Goal: Complete application form

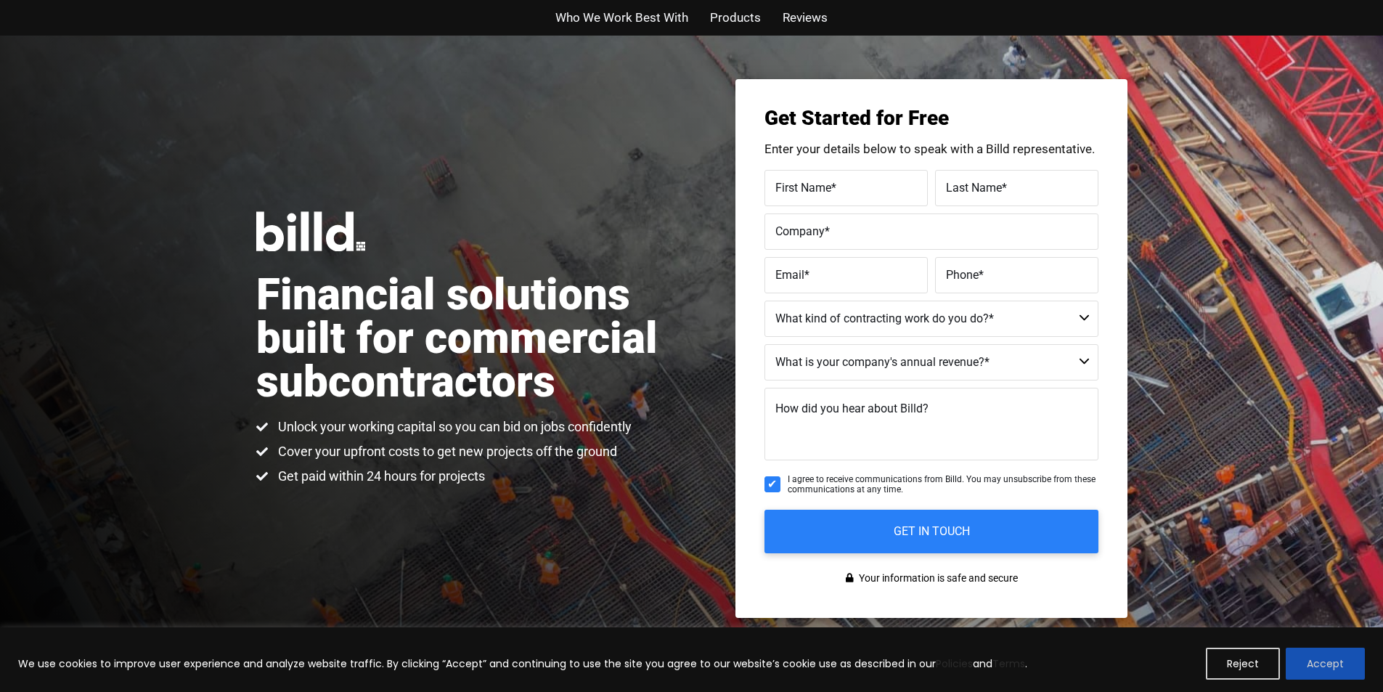
click at [1305, 650] on button "Accept" at bounding box center [1325, 664] width 79 height 32
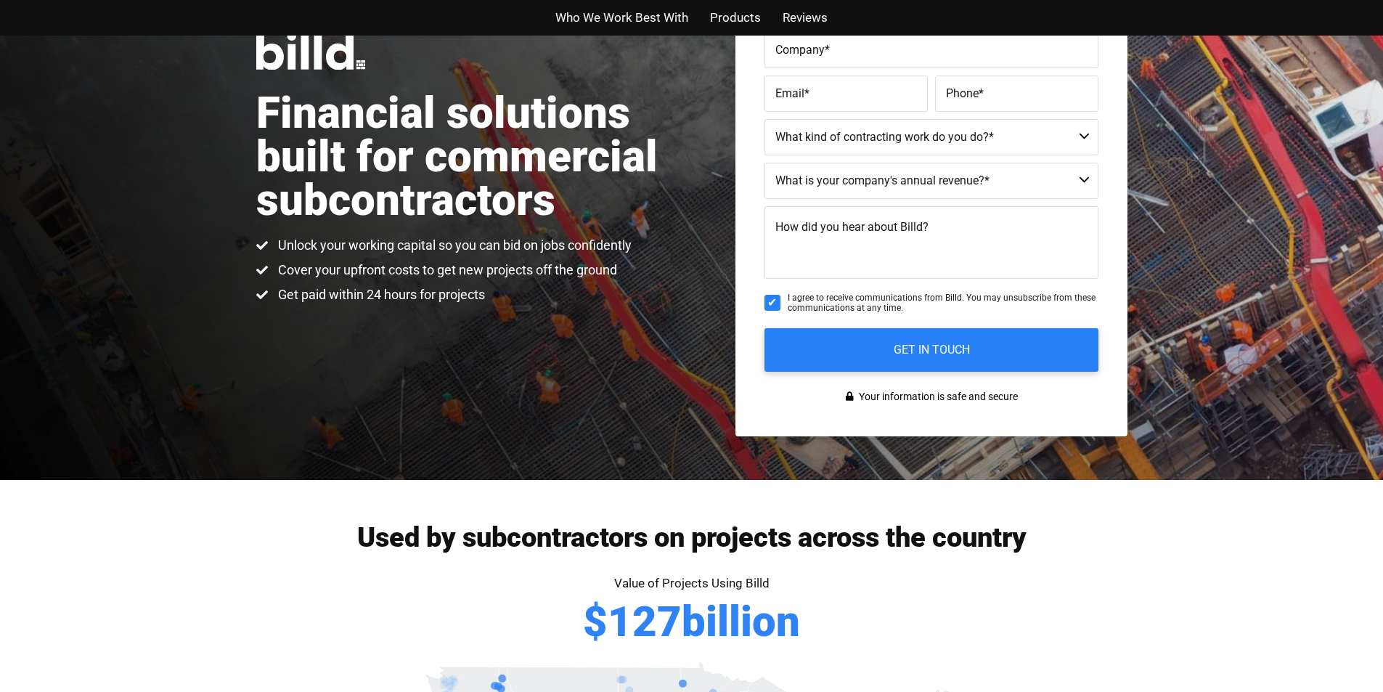
scroll to position [151, 0]
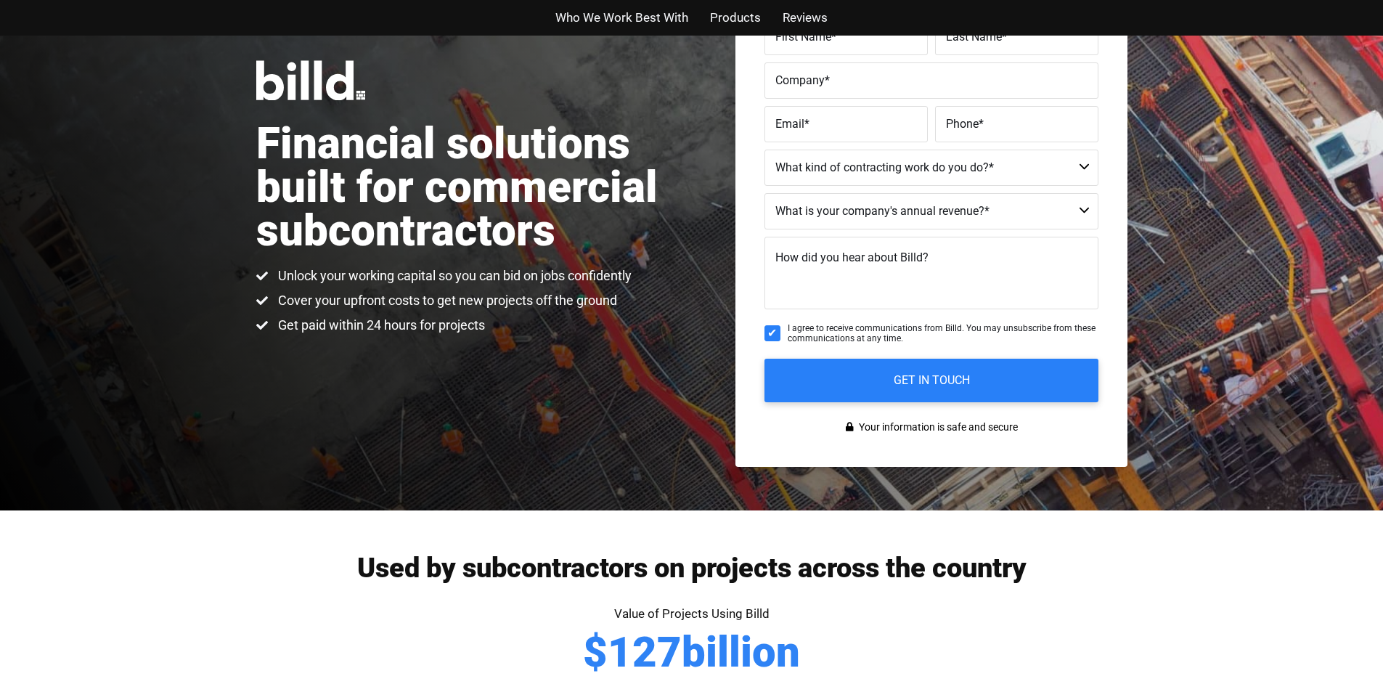
click at [781, 37] on span "First Name" at bounding box center [803, 36] width 56 height 14
click at [781, 37] on input "First Name *" at bounding box center [845, 37] width 163 height 36
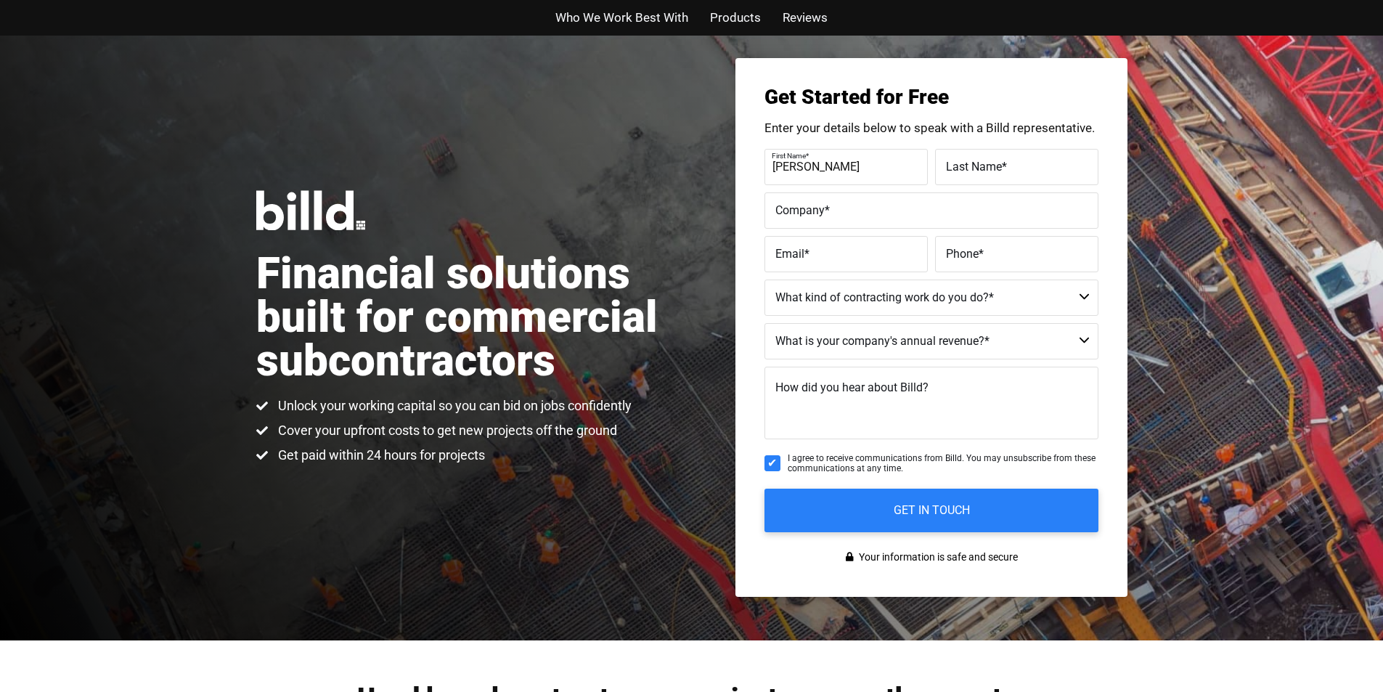
scroll to position [0, 0]
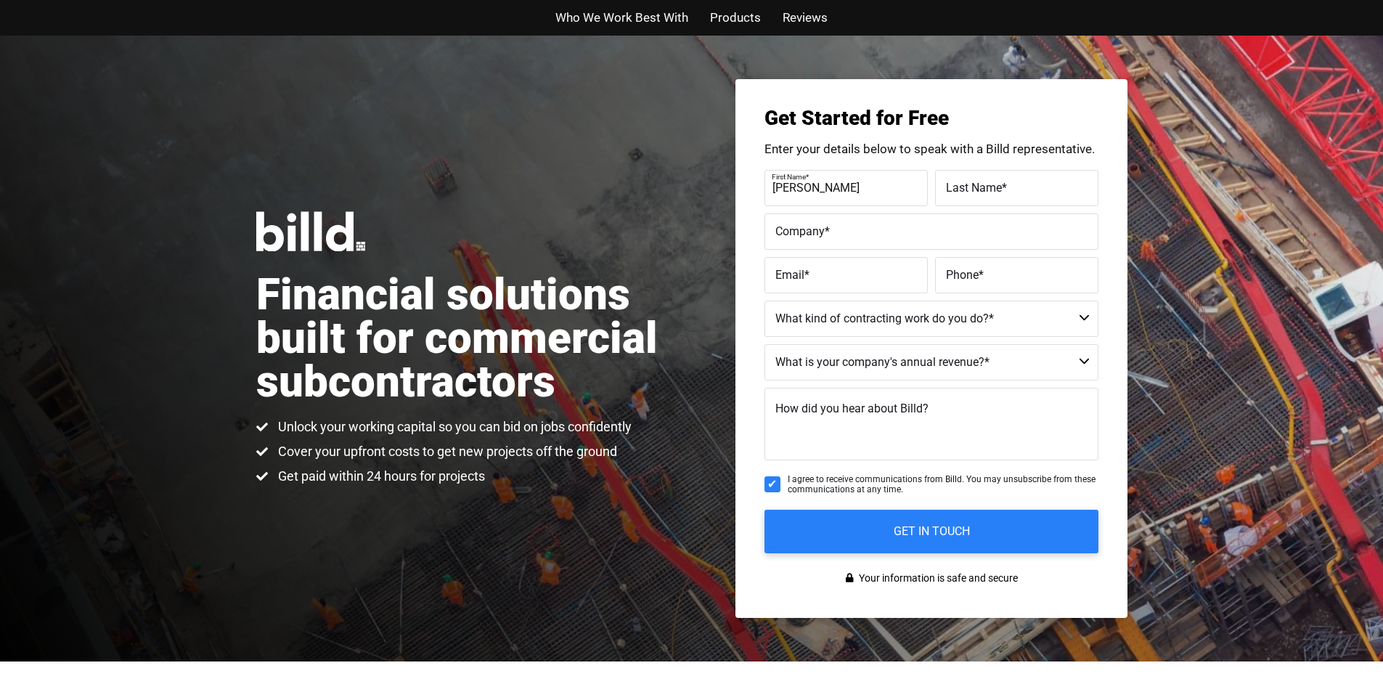
type input "[PERSON_NAME]"
click at [951, 4] on div "Who We Work Best With Products Reviews" at bounding box center [692, 18] width 828 height 36
click at [988, 4] on div "Who We Work Best With Products Reviews" at bounding box center [692, 18] width 828 height 36
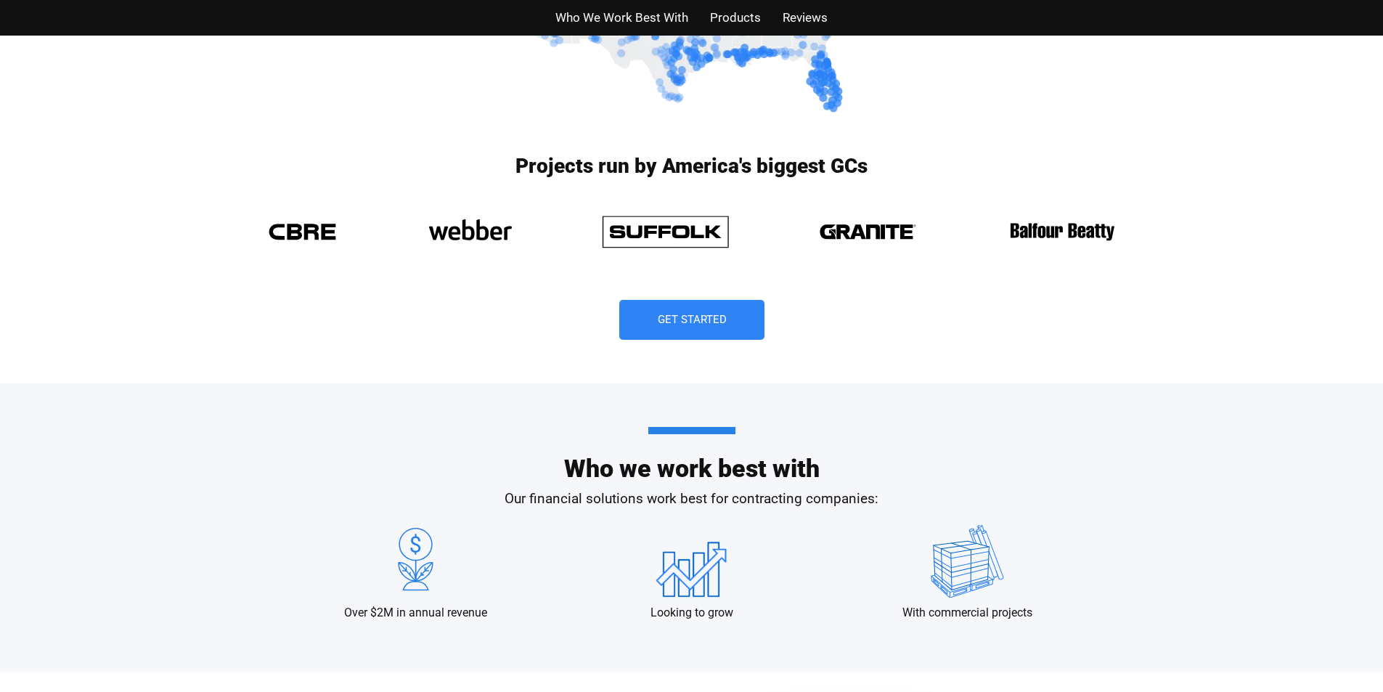
scroll to position [968, 0]
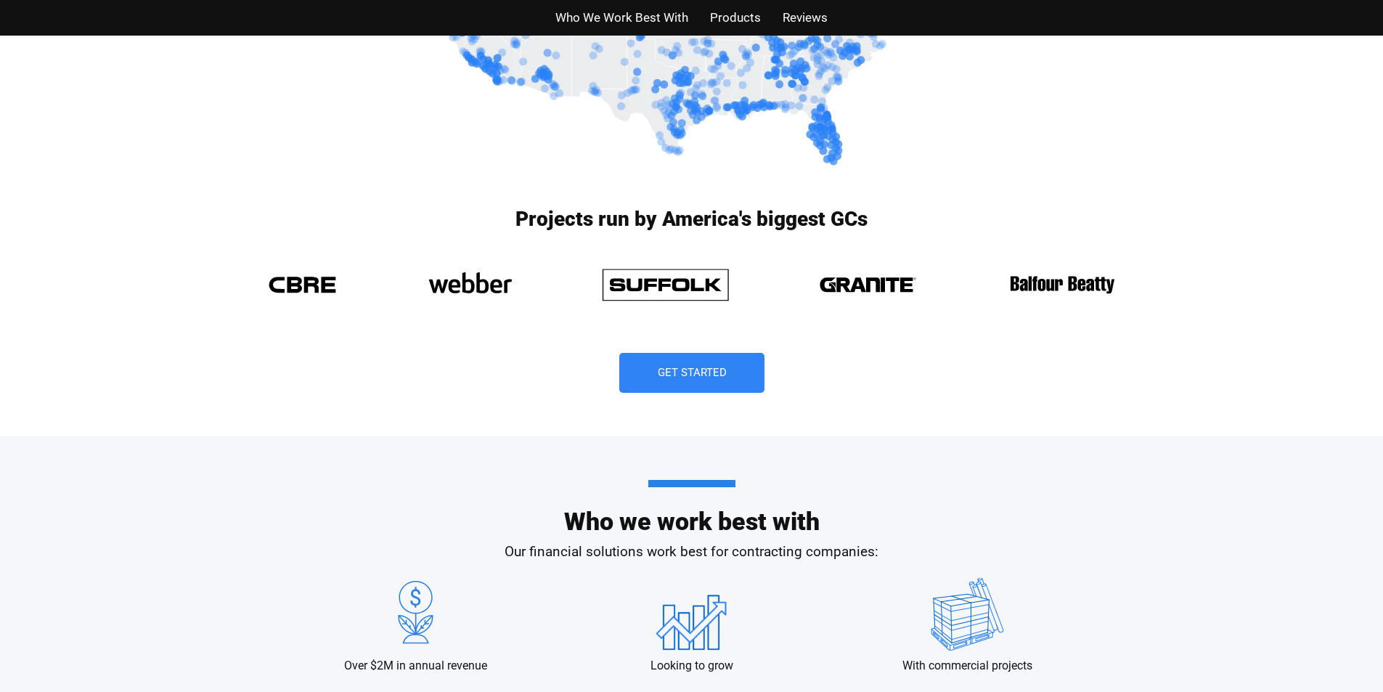
click at [797, 258] on div at bounding box center [691, 283] width 871 height 51
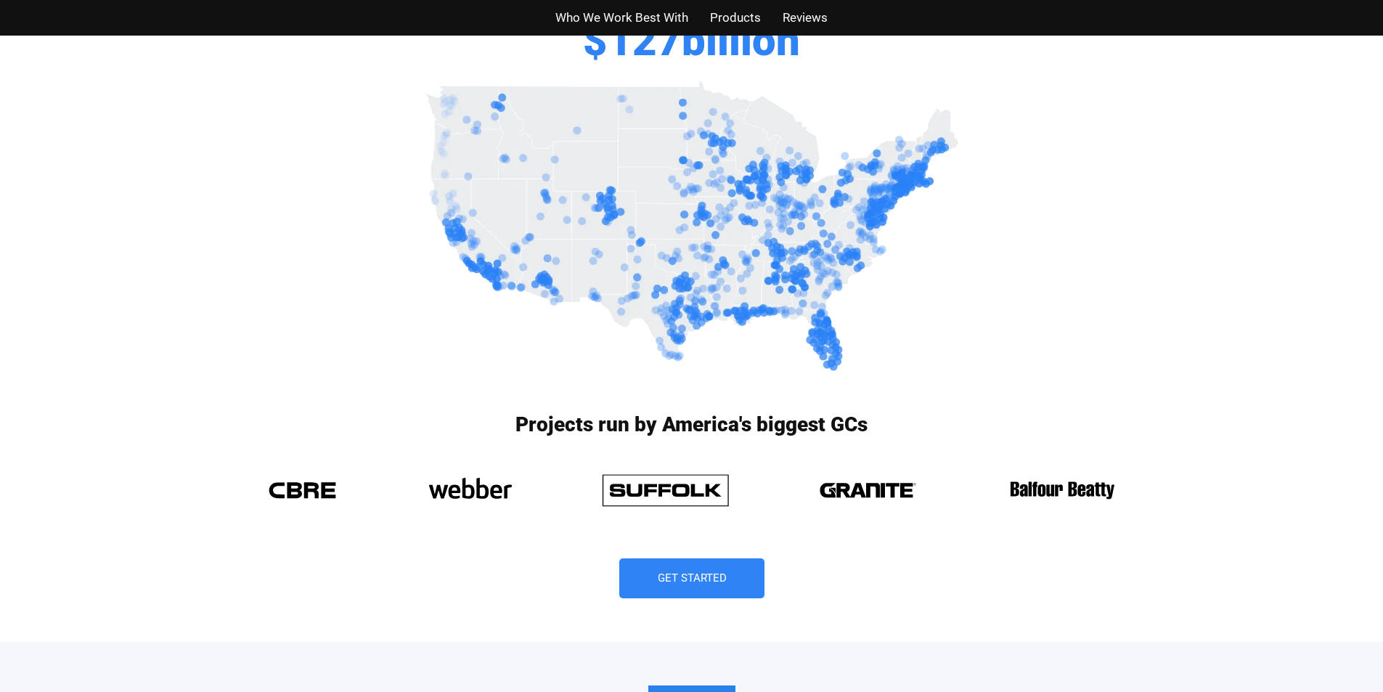
scroll to position [756, 0]
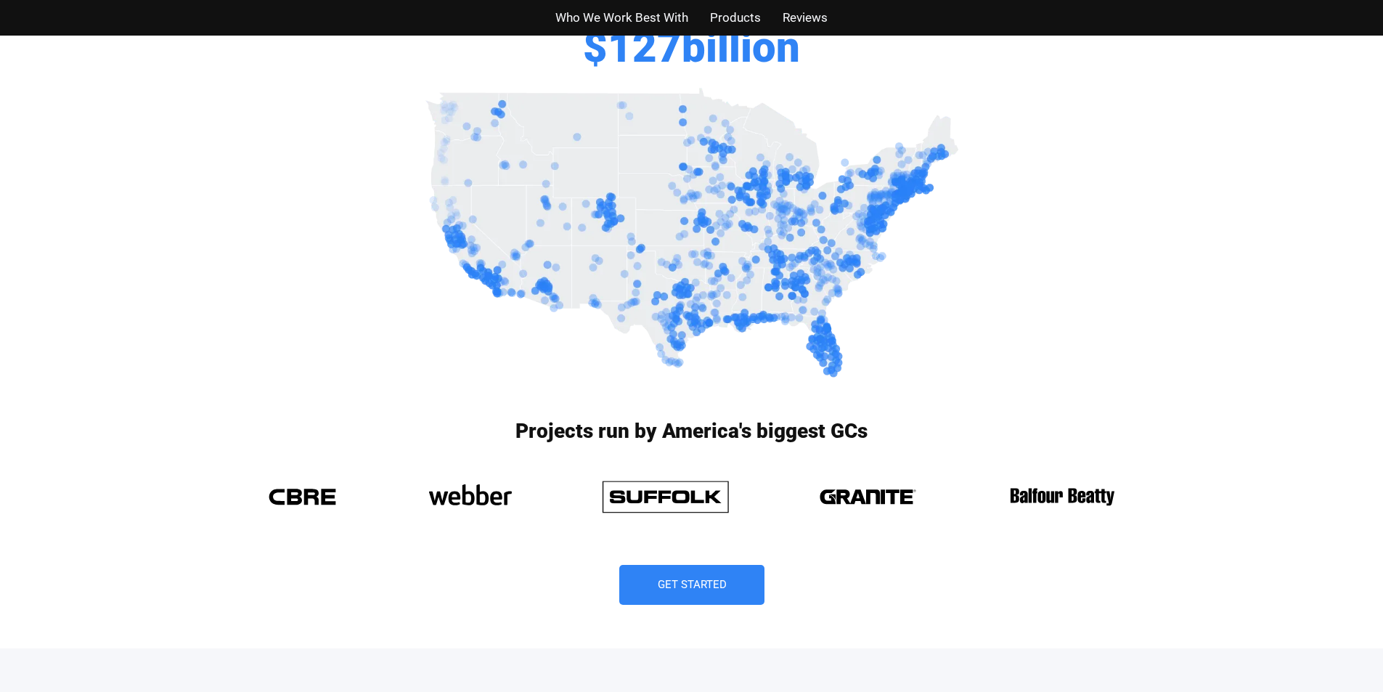
click at [1005, 59] on div "Value of Projects Using Billd $ 127 billion" at bounding box center [692, 41] width 828 height 85
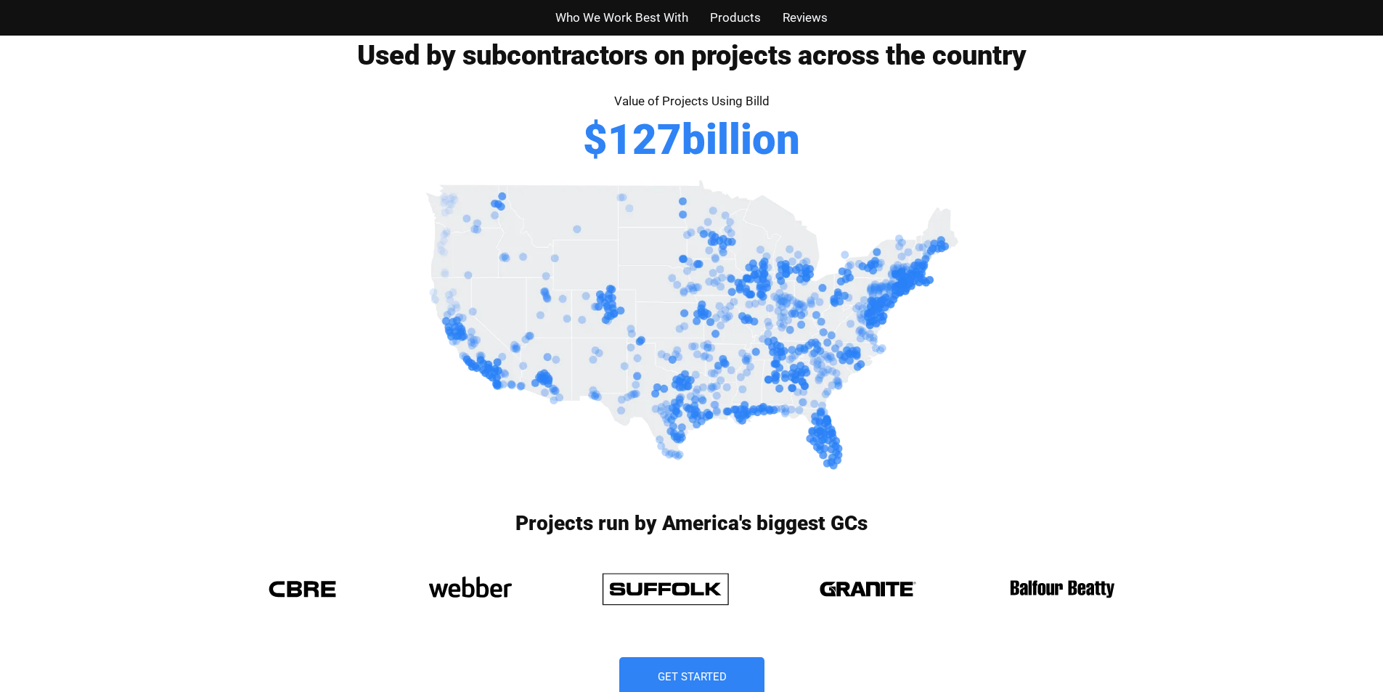
scroll to position [574, 0]
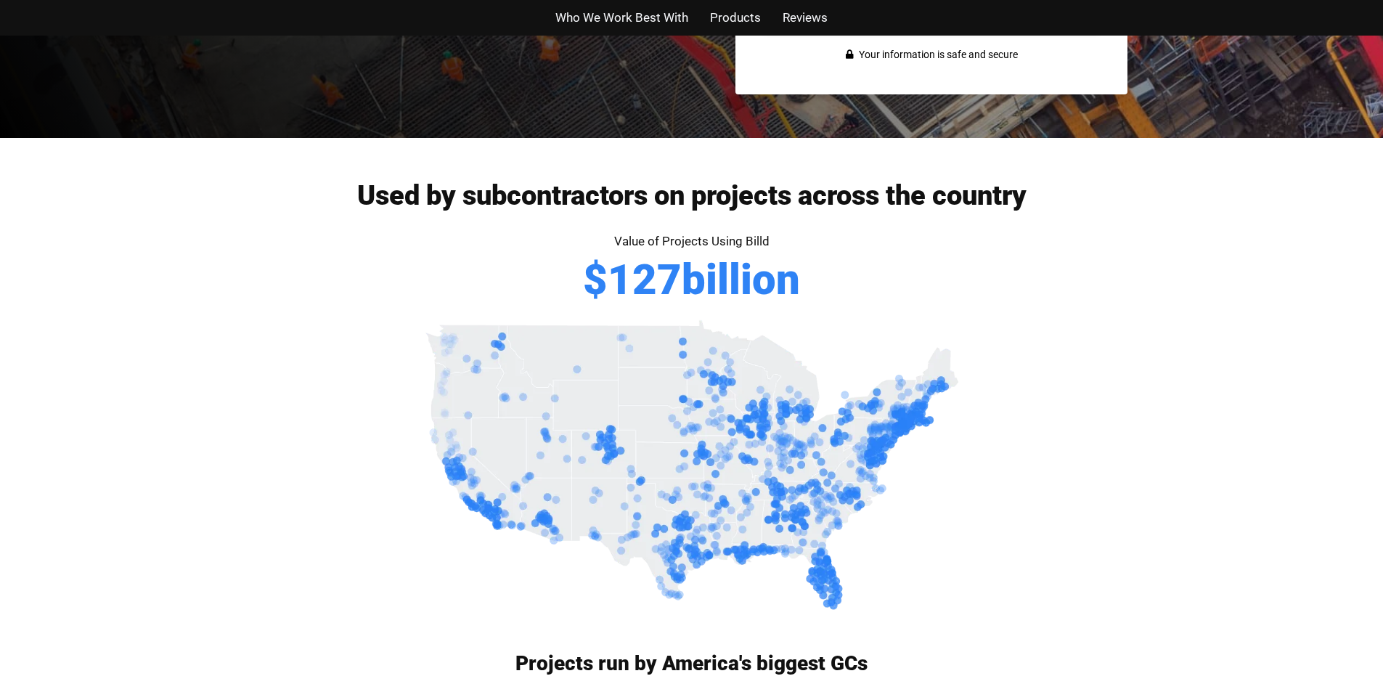
scroll to position [514, 0]
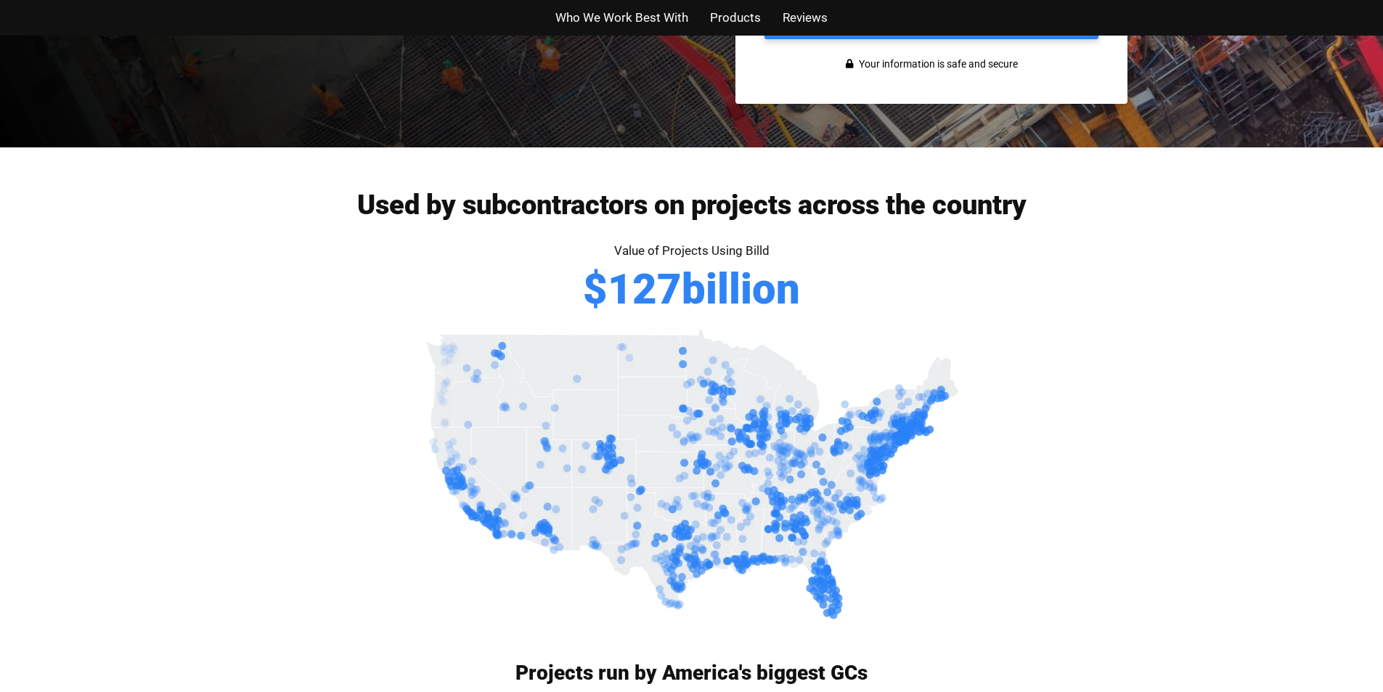
click at [799, 60] on li "Your information is safe and secure" at bounding box center [931, 64] width 334 height 21
click at [939, 33] on div "Who We Work Best With Products Reviews" at bounding box center [692, 18] width 828 height 36
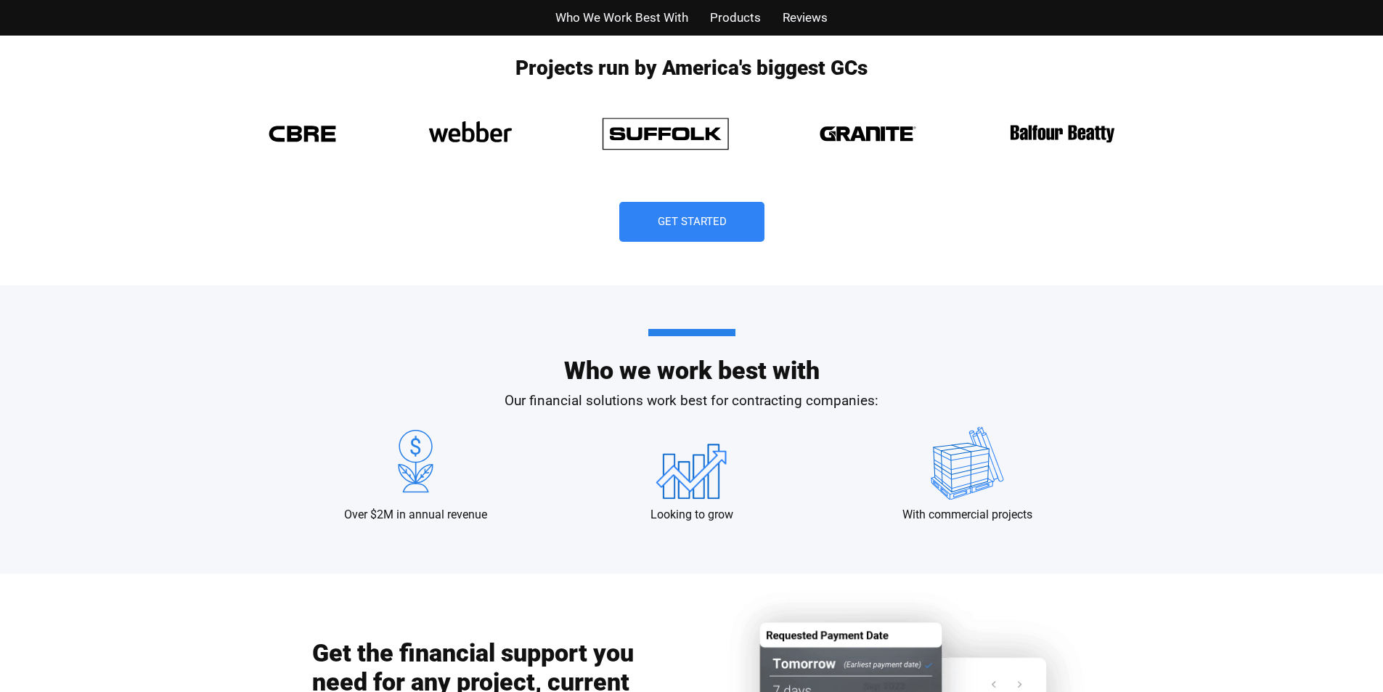
scroll to position [1091, 0]
